Goal: Task Accomplishment & Management: Manage account settings

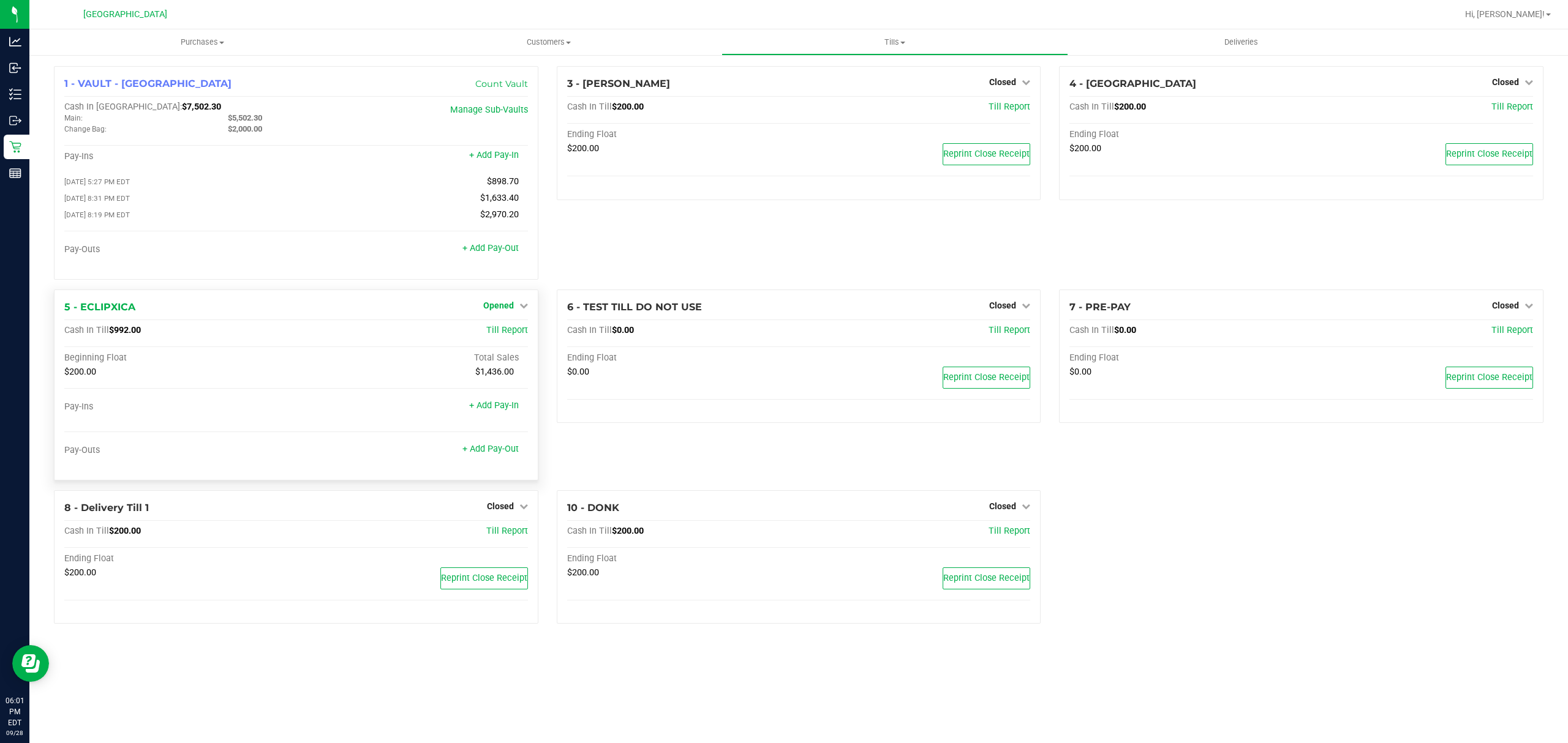
drag, startPoint x: 488, startPoint y: 306, endPoint x: 499, endPoint y: 312, distance: 12.5
click at [489, 307] on span "Opened" at bounding box center [499, 305] width 31 height 10
click at [502, 339] on div "Close Till" at bounding box center [500, 331] width 91 height 15
click at [491, 336] on link "Close Till" at bounding box center [500, 330] width 33 height 10
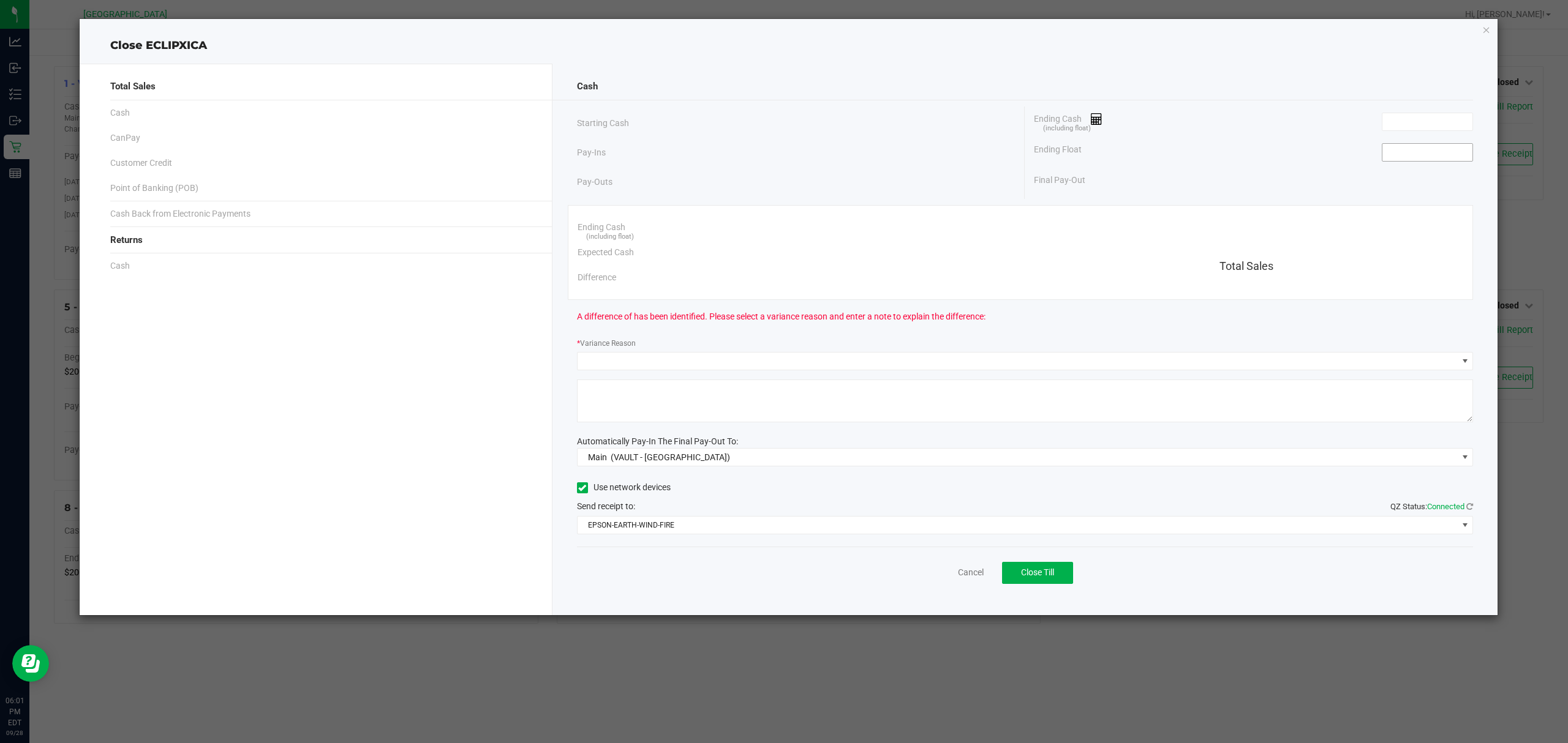
click at [1417, 150] on input at bounding box center [1427, 152] width 90 height 17
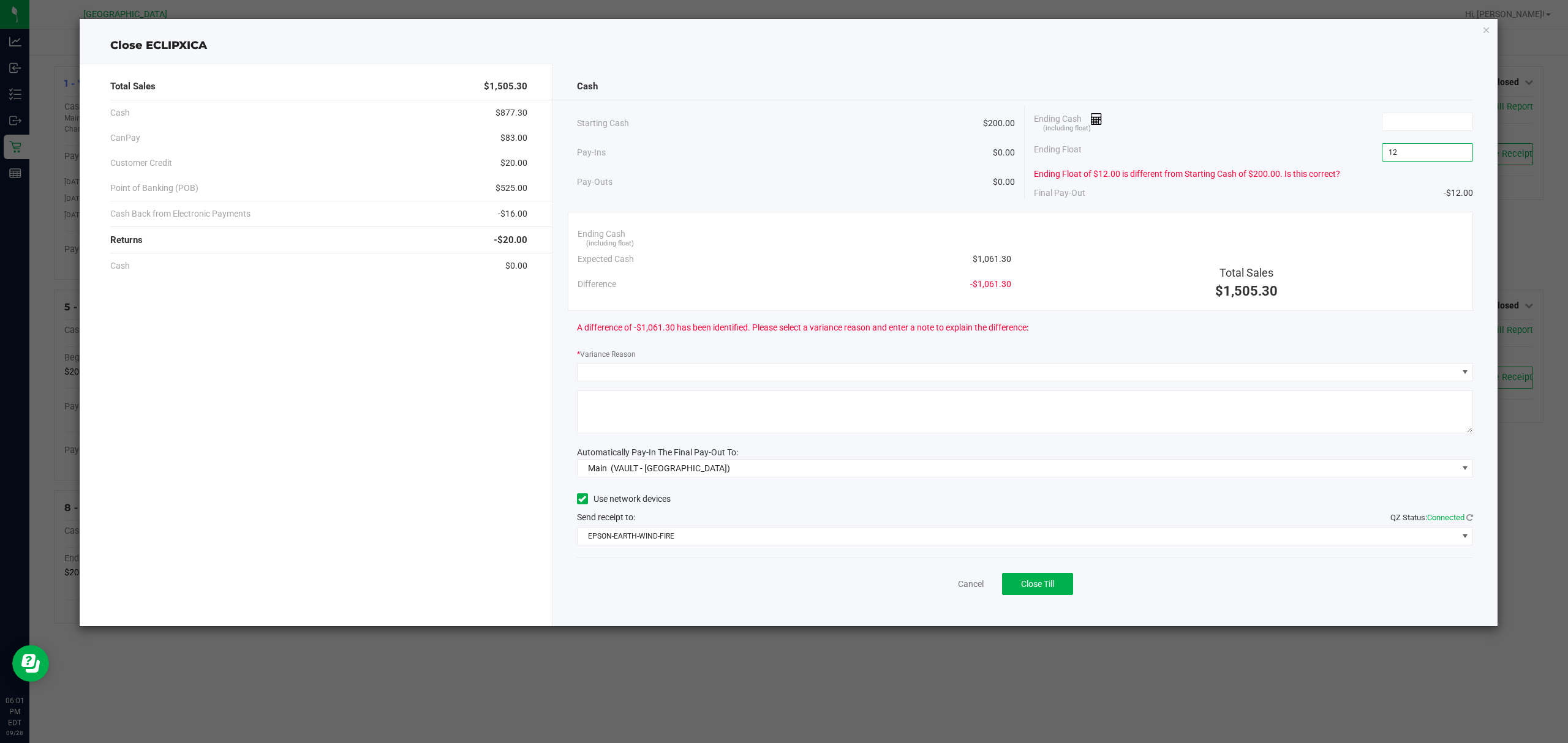
type input "1"
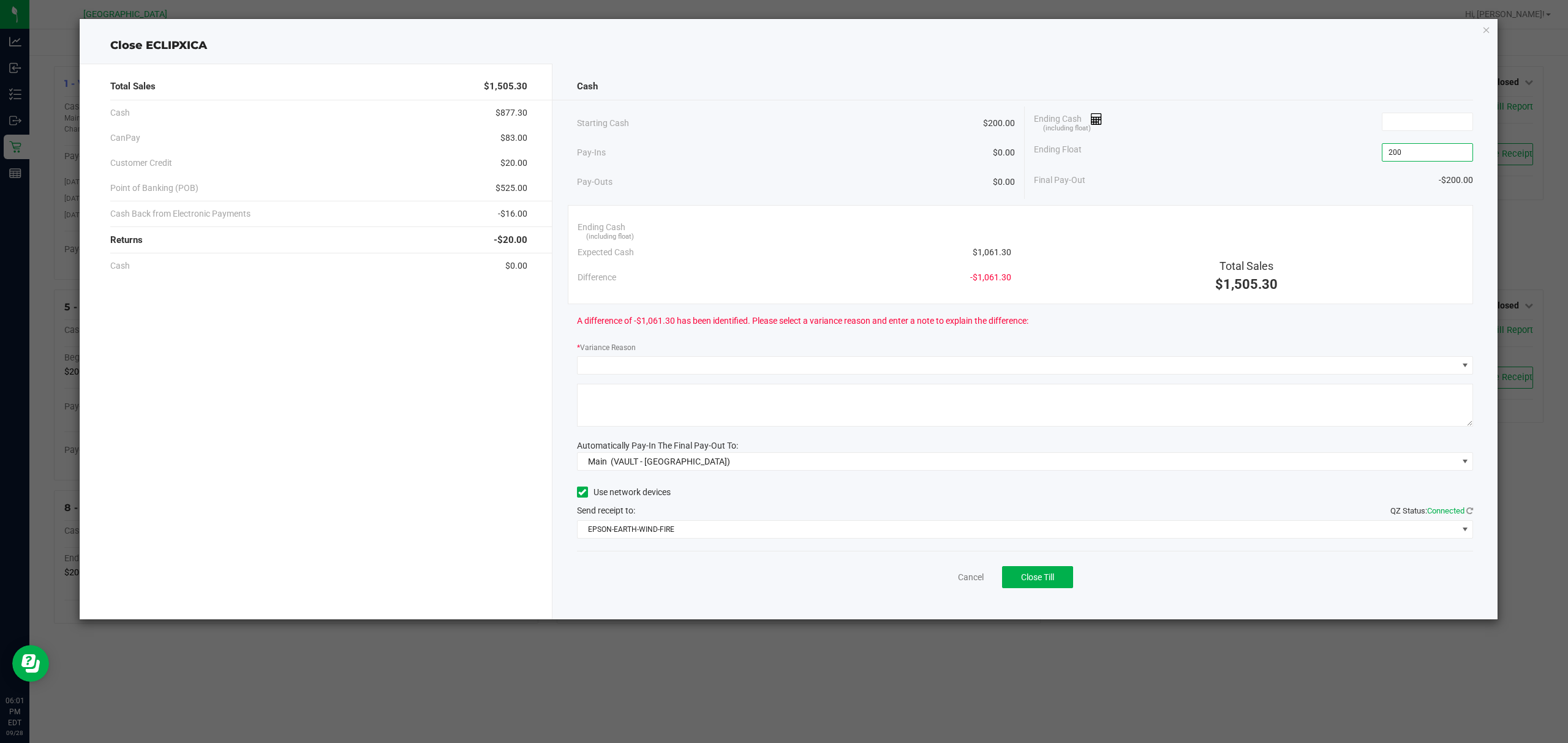
type input "$200.00"
click at [1405, 110] on div "Ending Cash (including float)" at bounding box center [1253, 122] width 439 height 31
click at [1404, 116] on input at bounding box center [1427, 121] width 90 height 17
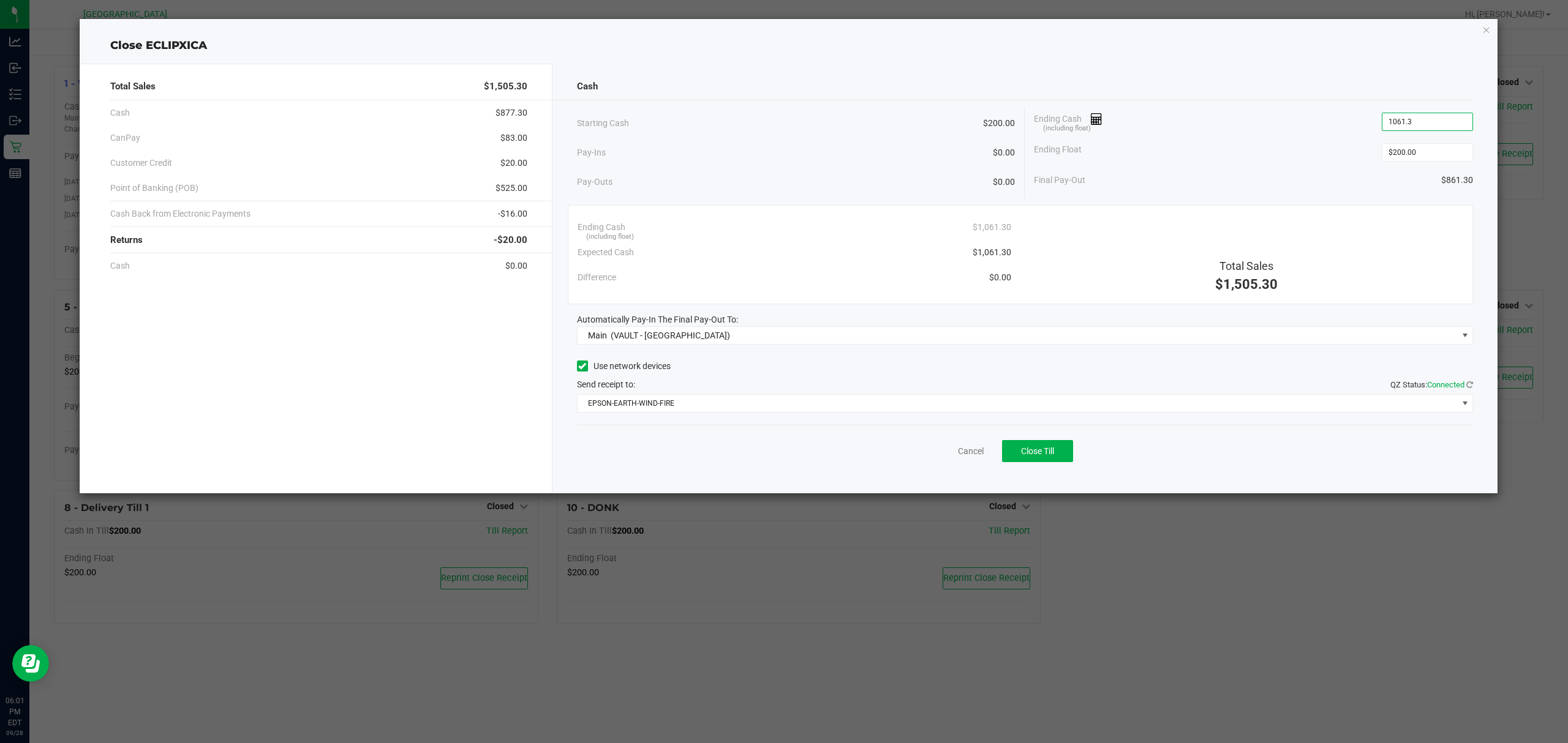
type input "$1,061.30"
click at [1168, 160] on div "Ending Float $200.00" at bounding box center [1253, 152] width 439 height 31
click at [1039, 456] on span "Close Till" at bounding box center [1037, 451] width 33 height 10
click at [1125, 453] on div "Cancel Close Till" at bounding box center [1025, 448] width 897 height 47
drag, startPoint x: 943, startPoint y: 454, endPoint x: 941, endPoint y: 447, distance: 7.3
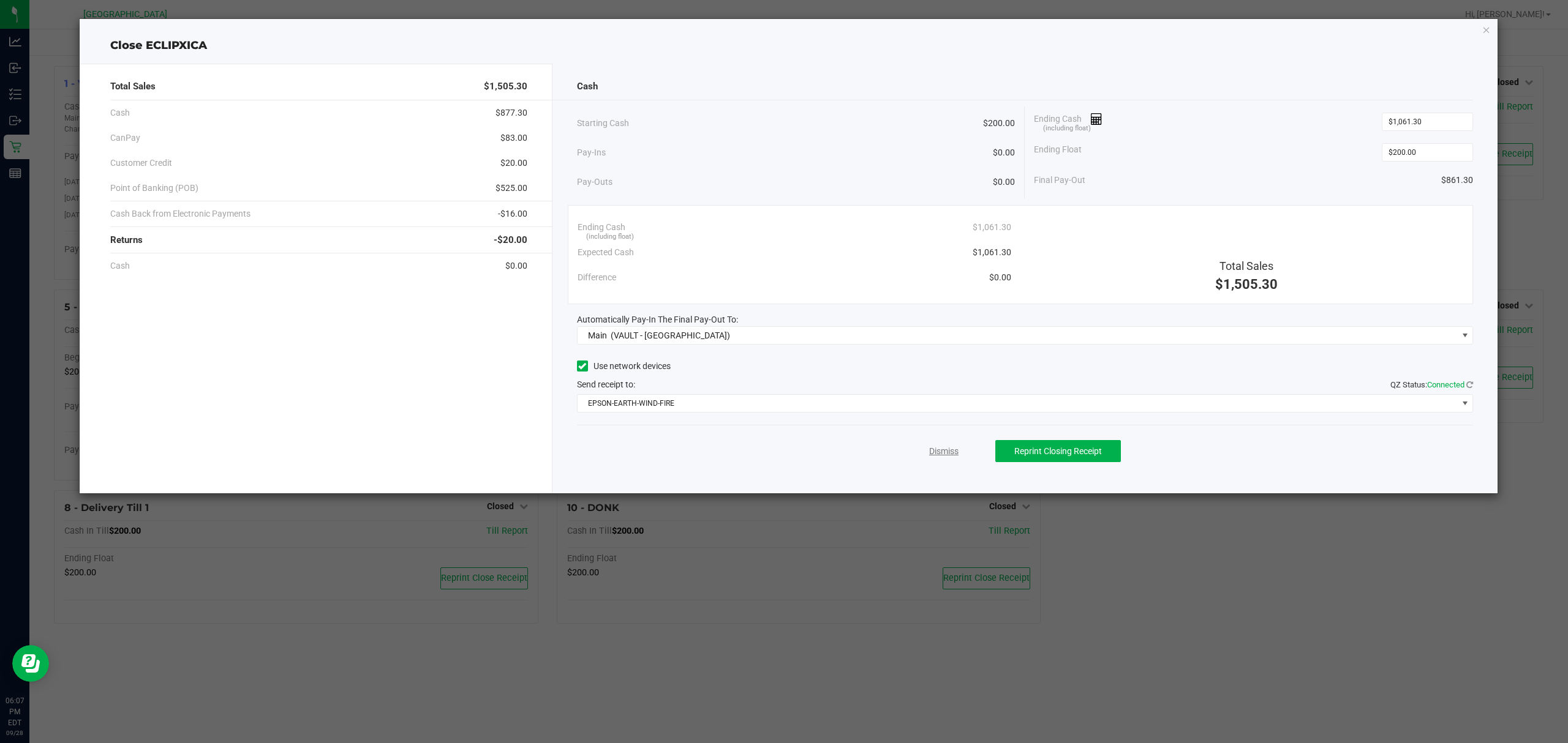
click at [944, 453] on link "Dismiss" at bounding box center [944, 451] width 29 height 13
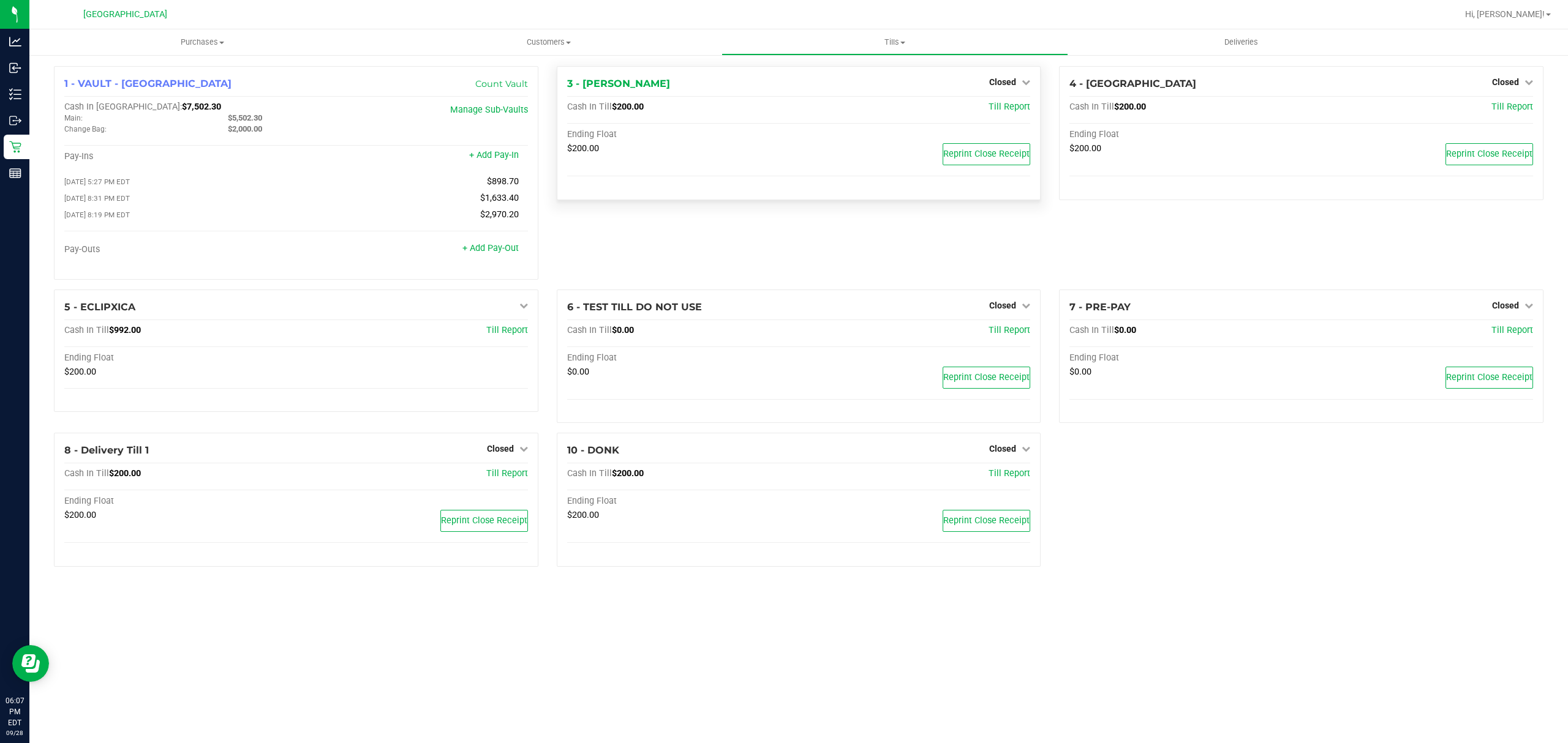
click at [972, 94] on div "3 - [PERSON_NAME] Closed Open Till Cash In Till $200.00 Till Report Ending Floa…" at bounding box center [799, 133] width 484 height 134
click at [888, 35] on uib-tab-heading "Tills Manage tills Reconcile e-payments" at bounding box center [895, 42] width 345 height 25
click at [831, 85] on span "Reconcile e-payments" at bounding box center [782, 88] width 122 height 11
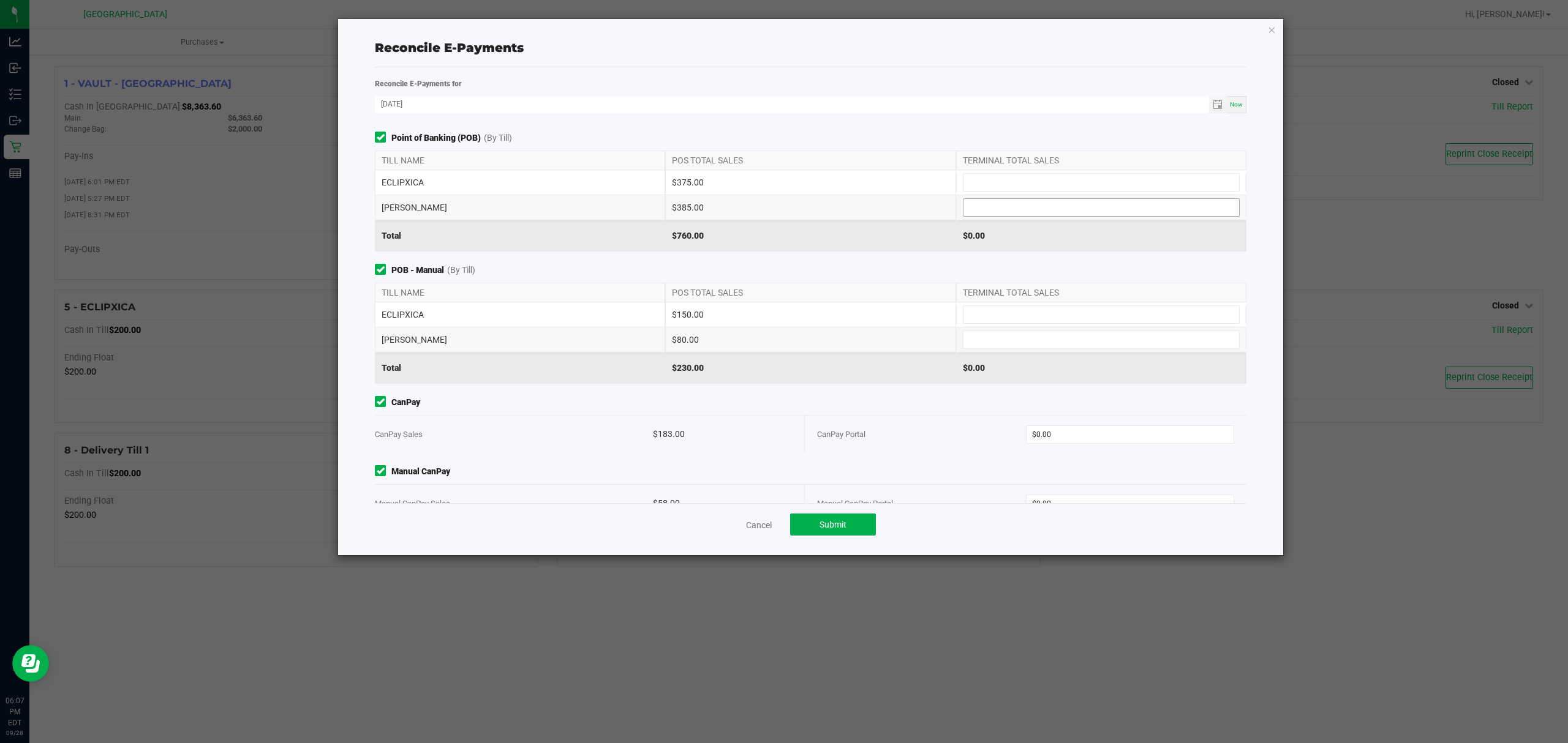
click at [1044, 200] on input at bounding box center [1101, 207] width 276 height 17
click at [1044, 185] on input at bounding box center [1101, 182] width 276 height 17
type input "$375.00"
click at [1008, 208] on input at bounding box center [1101, 207] width 276 height 17
type input "$385.00"
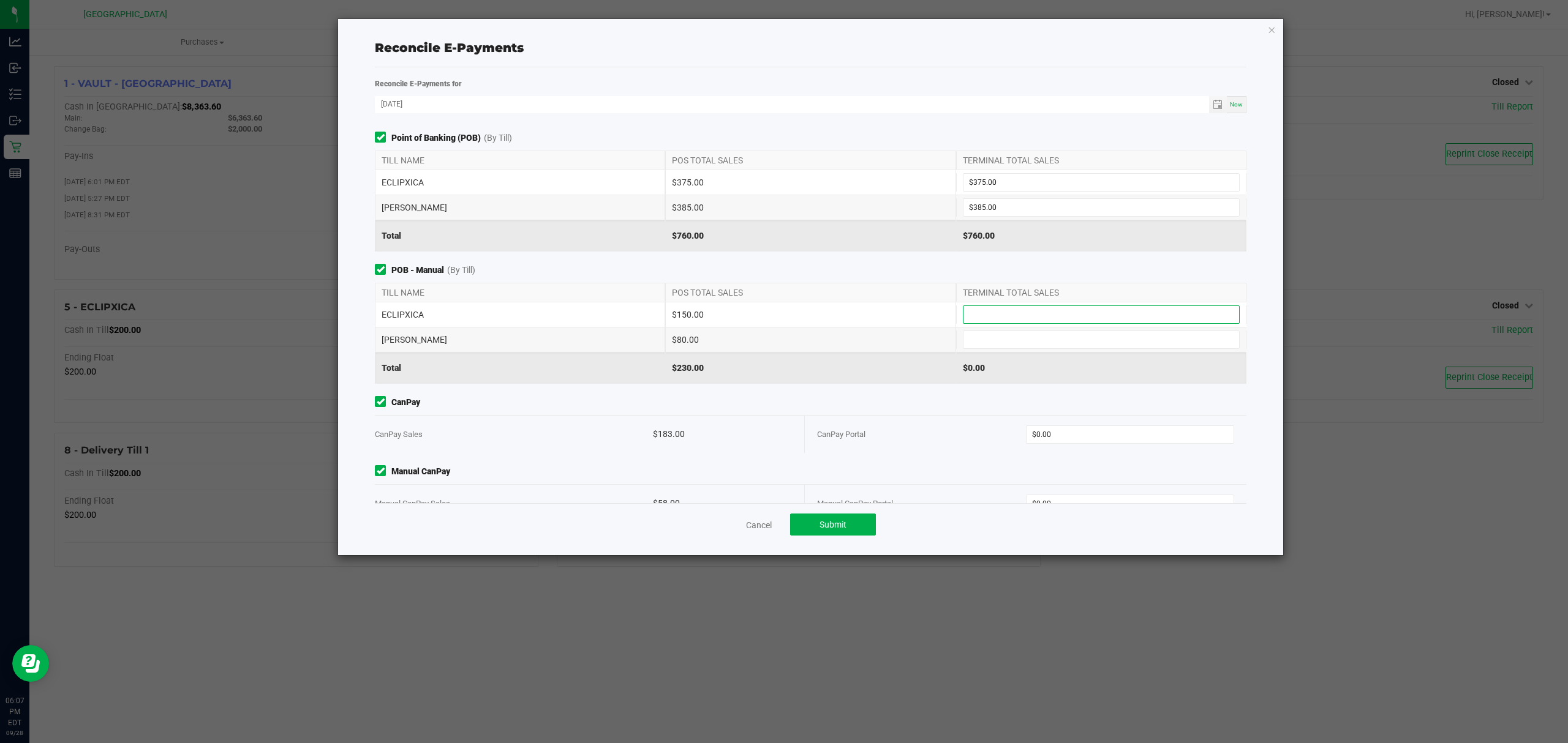
click at [1015, 307] on input at bounding box center [1101, 314] width 276 height 17
type input "$150.00"
click at [1005, 342] on input at bounding box center [1101, 340] width 276 height 17
type input "$80.00"
click at [1025, 411] on div "CanPay CanPay Sales $183.00 CanPay Portal $0.00" at bounding box center [811, 425] width 890 height 57
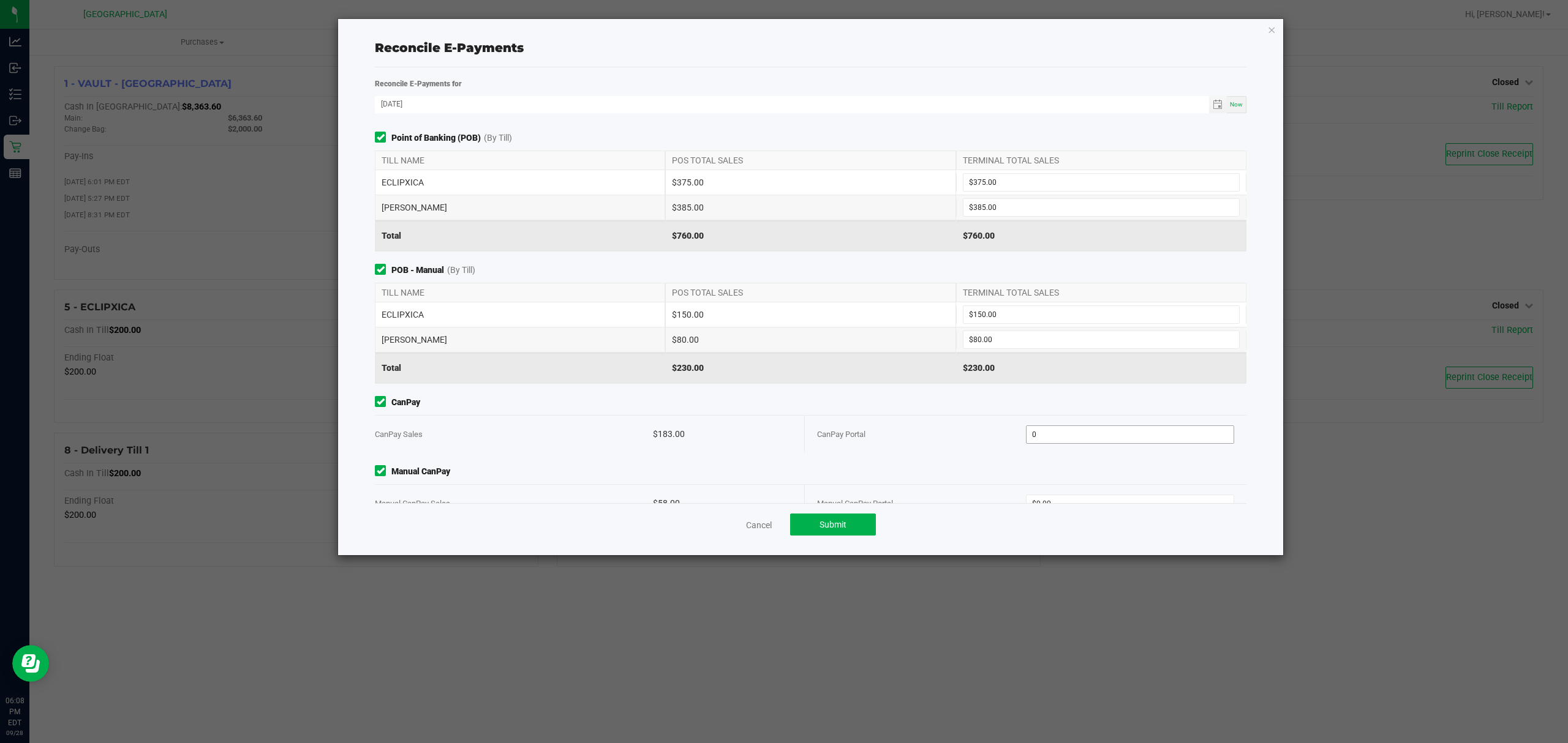
click at [1074, 436] on input "0" at bounding box center [1131, 435] width 208 height 17
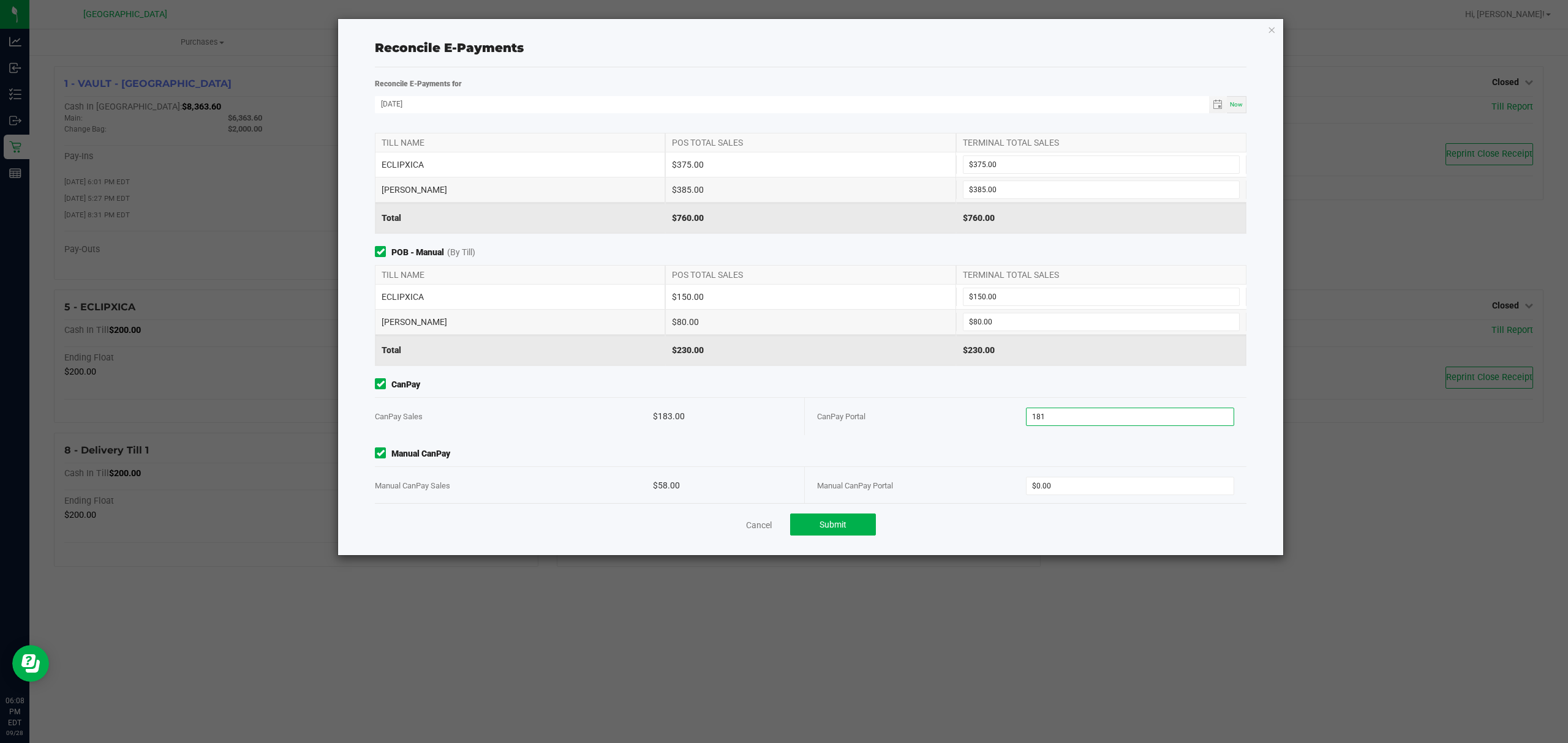
scroll to position [32, 0]
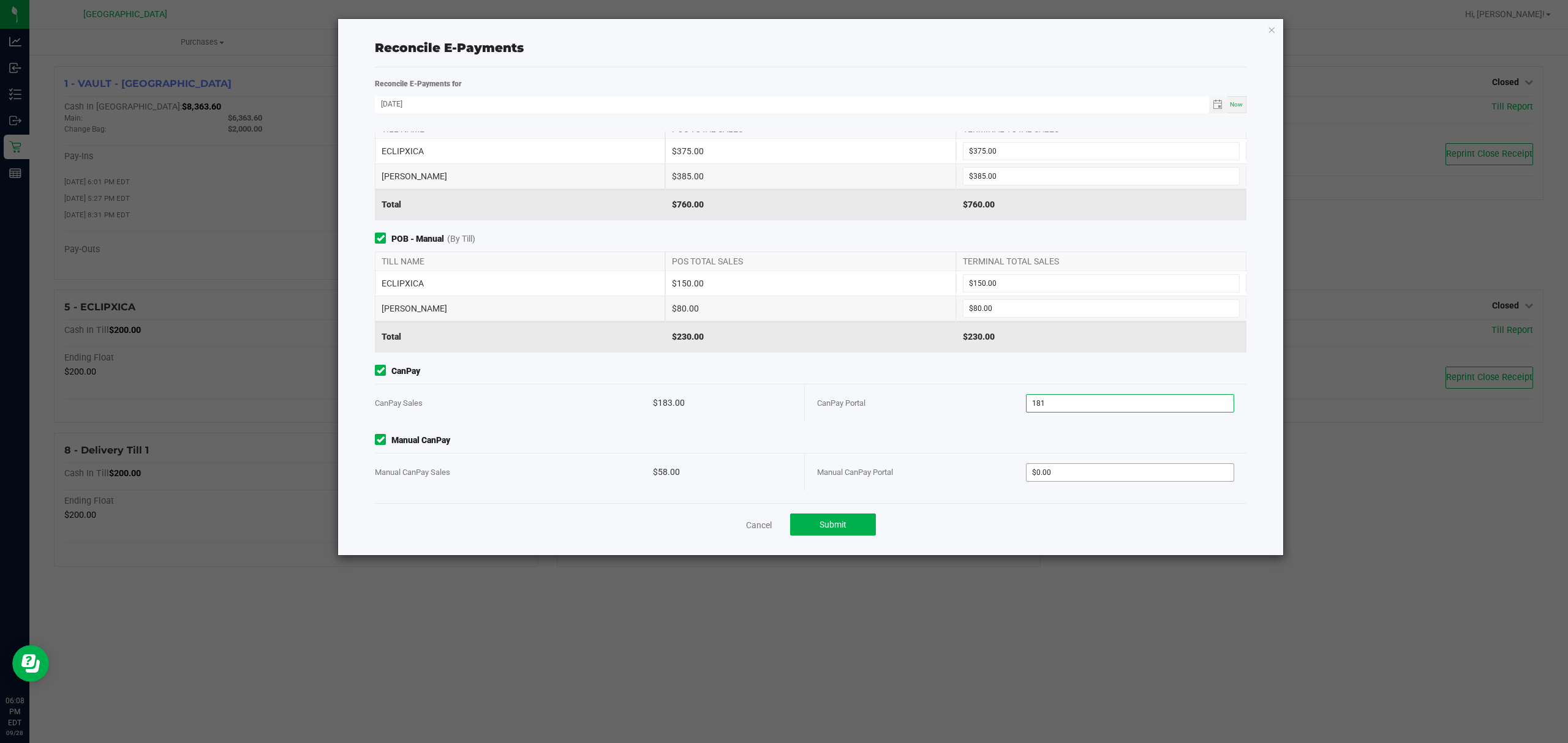
type input "$181.00"
click at [1061, 478] on div "Point of Banking (POB) (By Till) TILL NAME POS TOTAL SALES TERMINAL TOTAL SALES…" at bounding box center [811, 317] width 890 height 372
click at [919, 421] on div "CanPay Portal" at bounding box center [922, 403] width 209 height 38
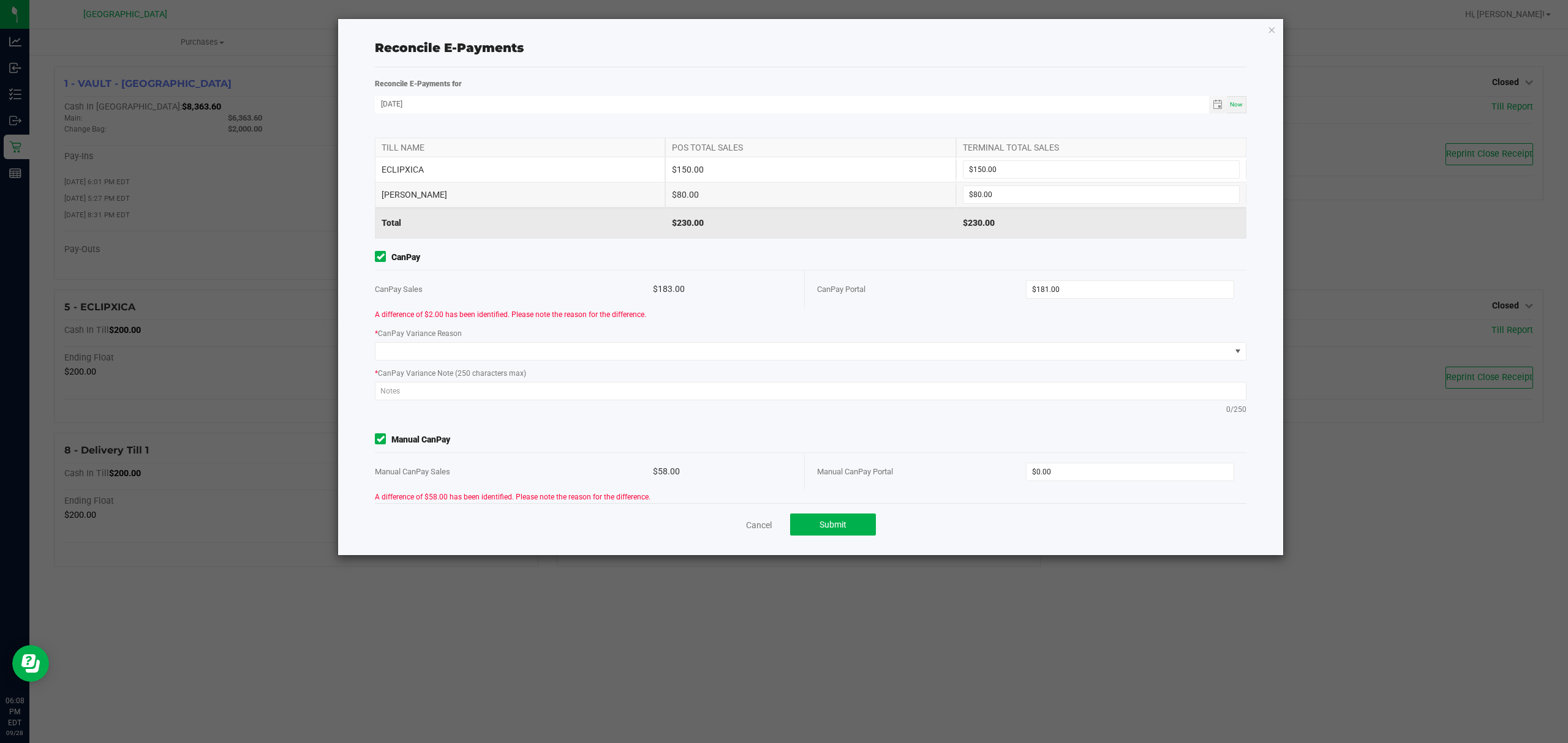
scroll to position [257, 0]
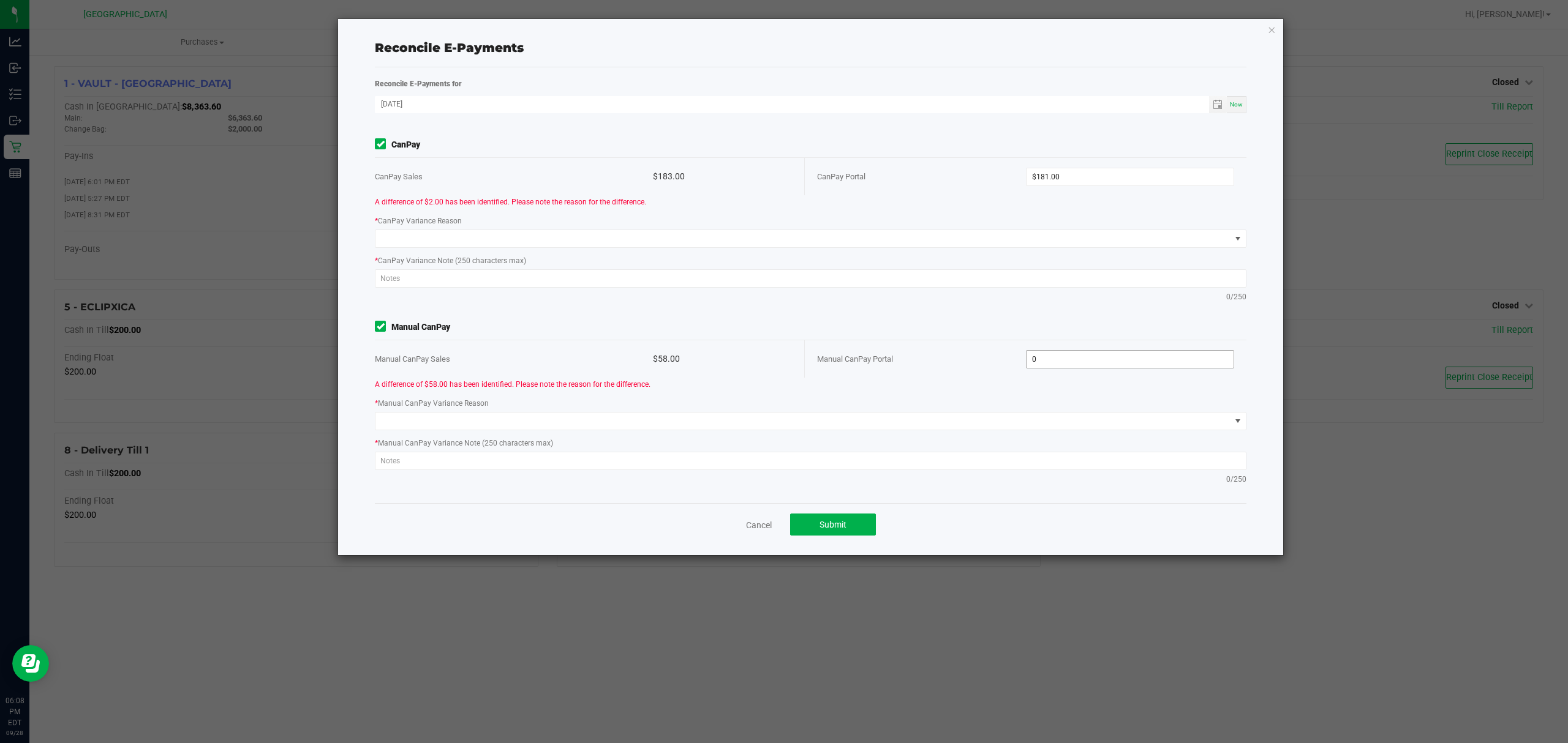
click at [1069, 359] on input "0" at bounding box center [1131, 360] width 208 height 17
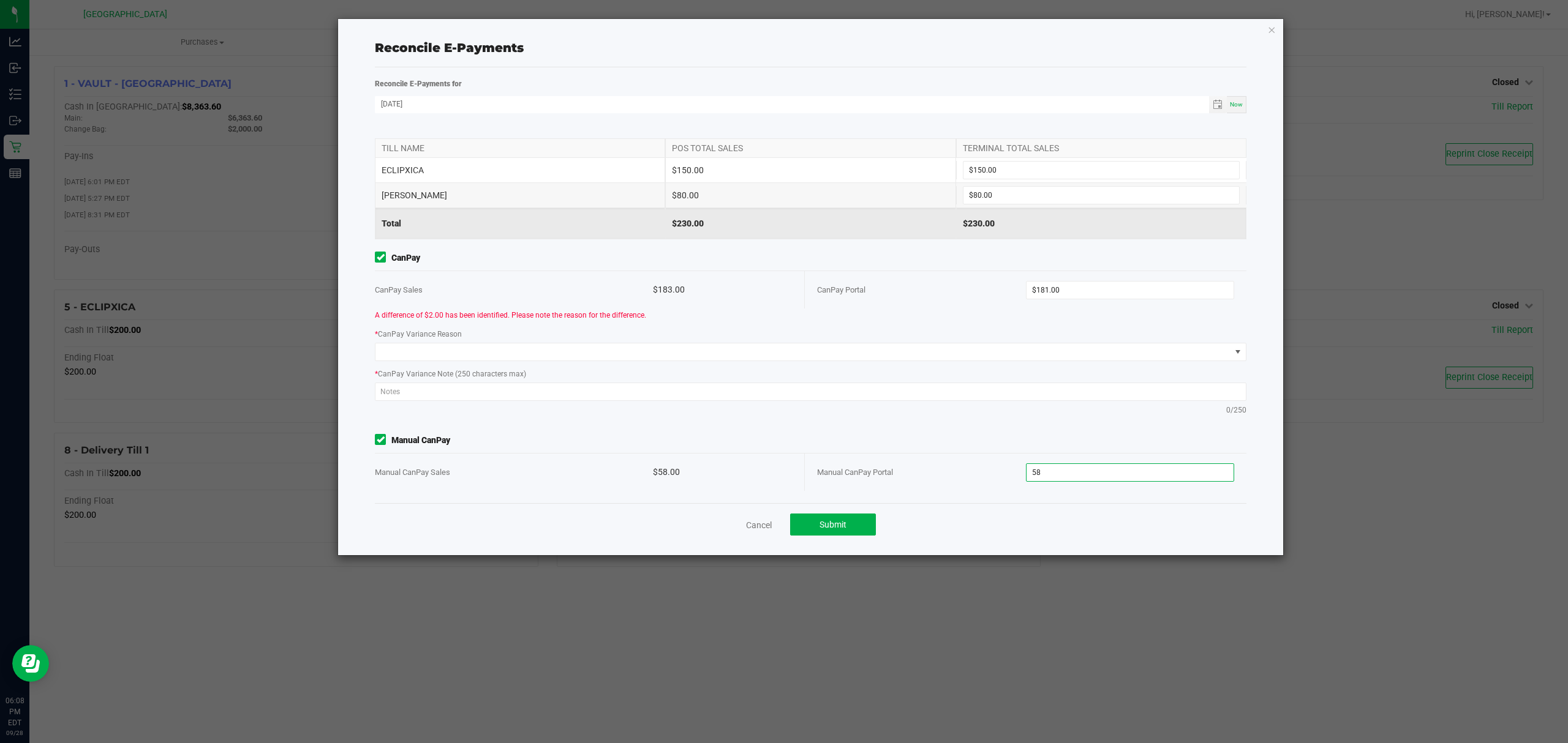
type input "$58.00"
click at [951, 302] on div "CanPay Portal" at bounding box center [922, 290] width 209 height 38
click at [1059, 290] on input "181" at bounding box center [1131, 290] width 208 height 17
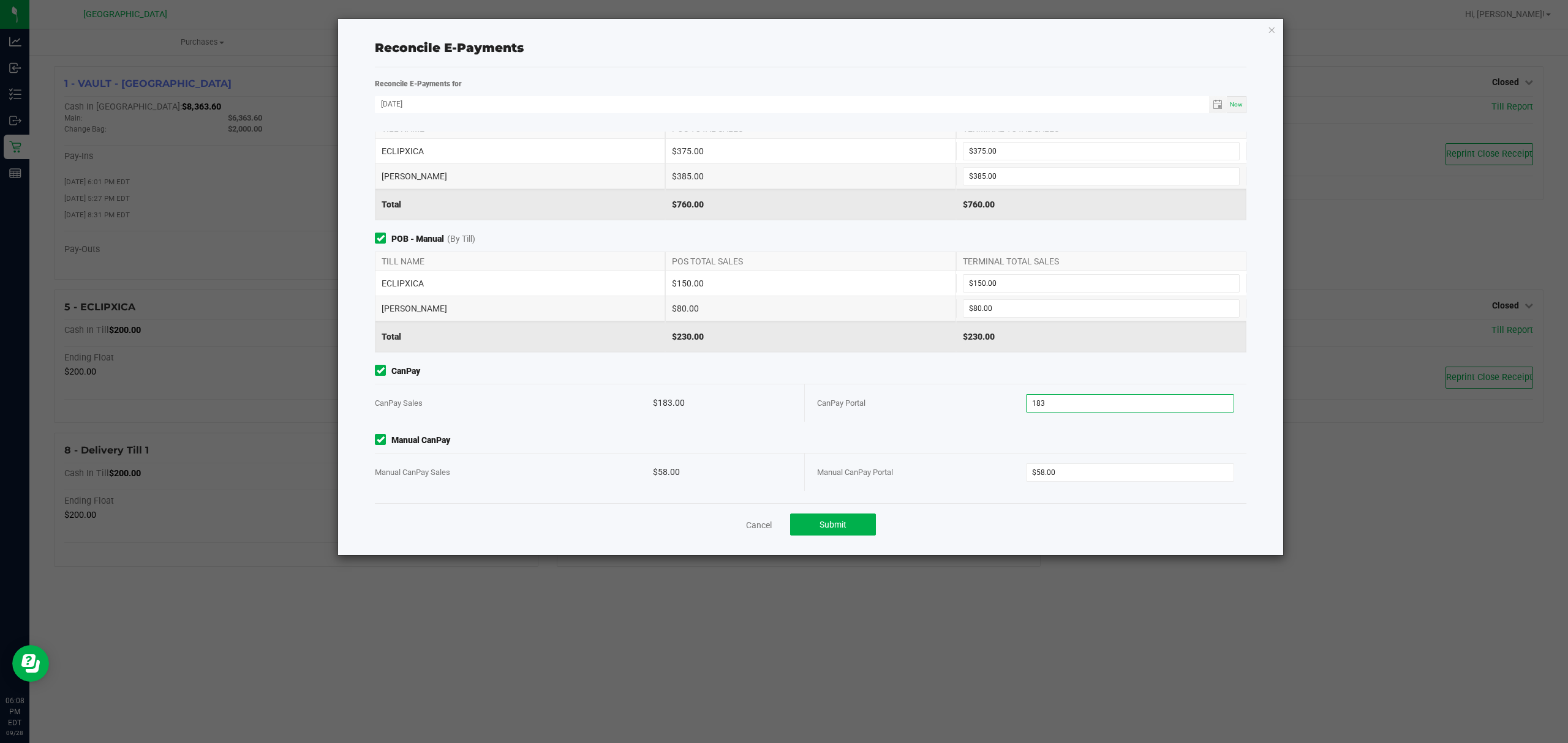
scroll to position [32, 0]
type input "$183.00"
click at [930, 371] on span "CanPay" at bounding box center [811, 371] width 872 height 13
click at [941, 409] on div "CanPay Portal" at bounding box center [922, 403] width 209 height 38
click at [947, 518] on div "Cancel Submit" at bounding box center [811, 524] width 872 height 42
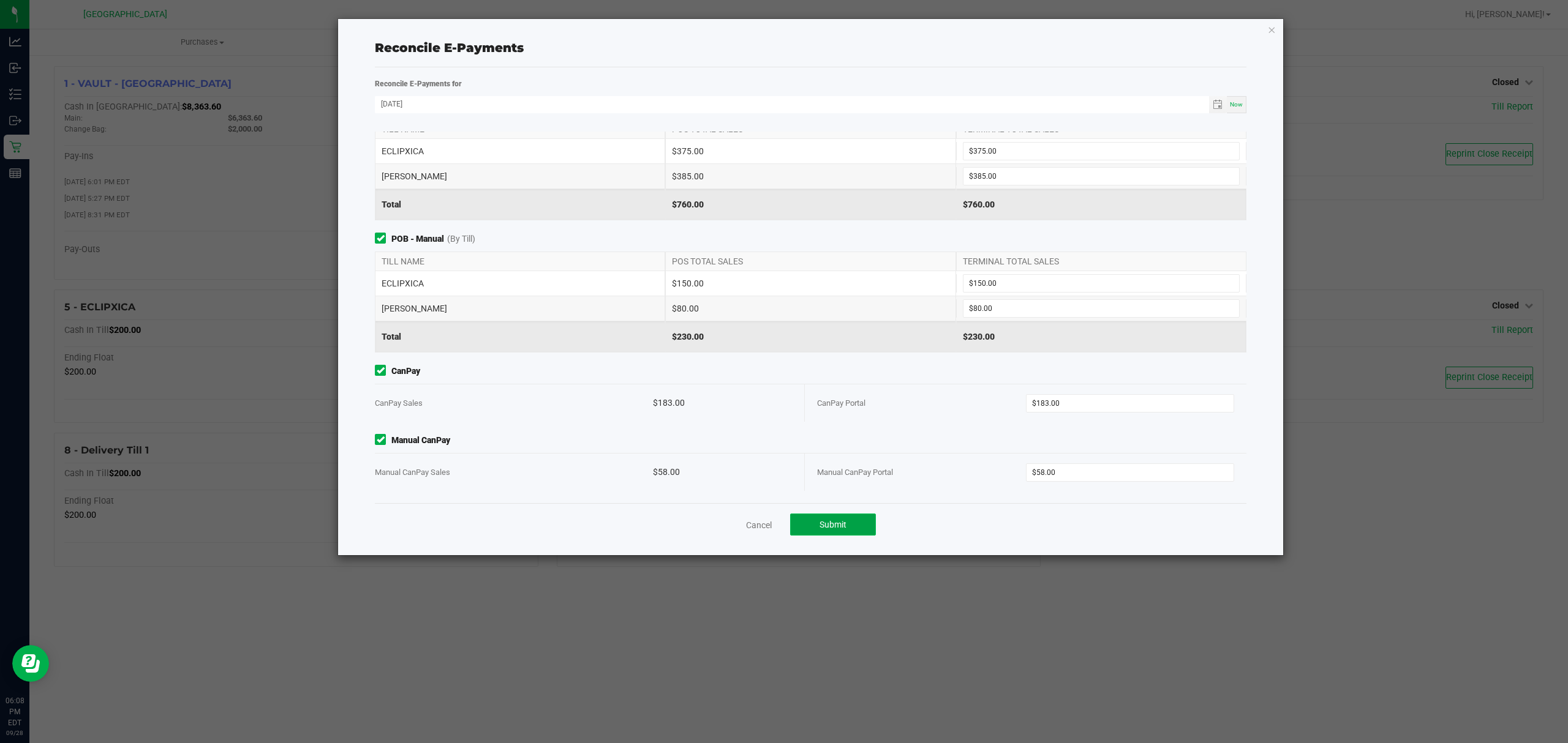
click at [858, 523] on button "Submit" at bounding box center [833, 525] width 86 height 22
